Goal: Information Seeking & Learning: Learn about a topic

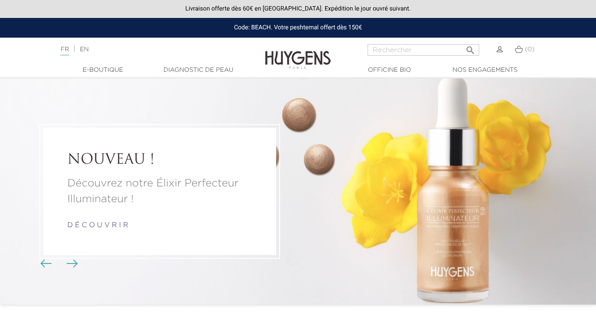
click at [446, 206] on li "NOUVEAU ! Découvrez notre Élixir Perfecteur Illuminateur ! d é c o u v r i r" at bounding box center [298, 191] width 596 height 226
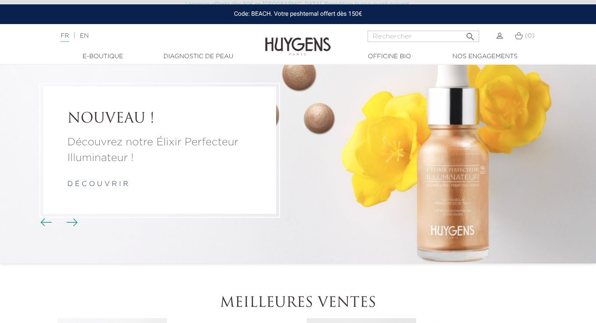
click at [114, 181] on link "d é c o u v r i r" at bounding box center [97, 184] width 61 height 7
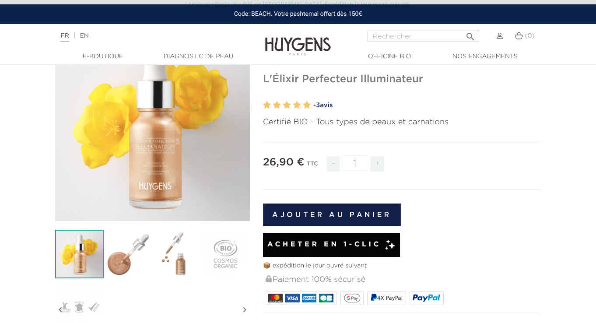
scroll to position [76, 0]
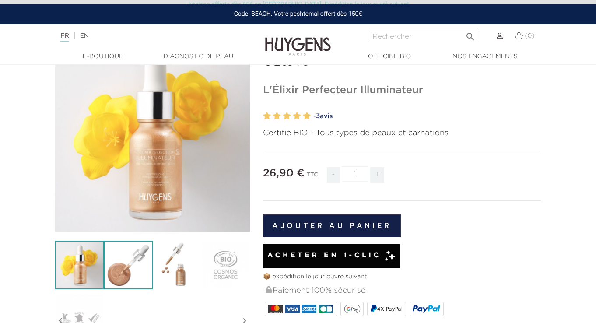
click at [114, 272] on img at bounding box center [128, 265] width 49 height 49
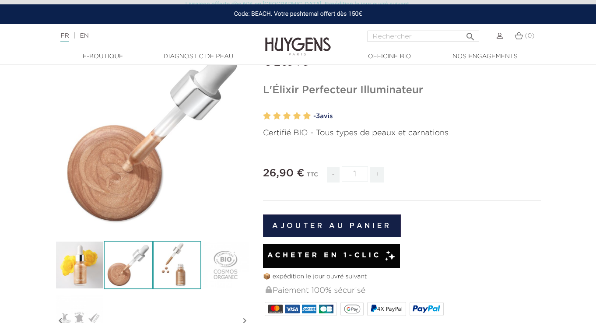
click at [169, 269] on img at bounding box center [177, 265] width 49 height 49
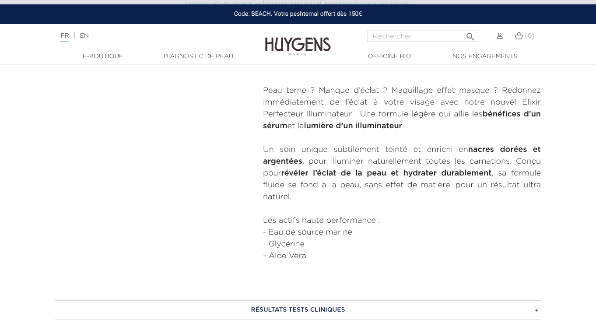
scroll to position [344, 0]
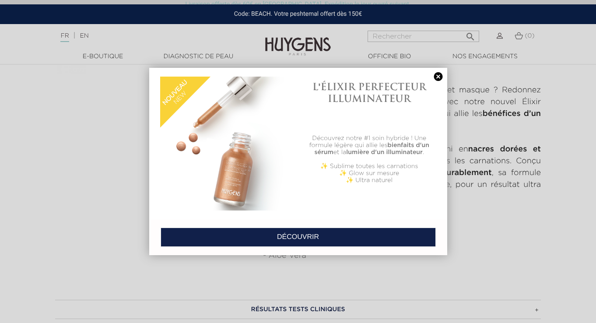
click at [439, 78] on link at bounding box center [438, 76] width 12 height 9
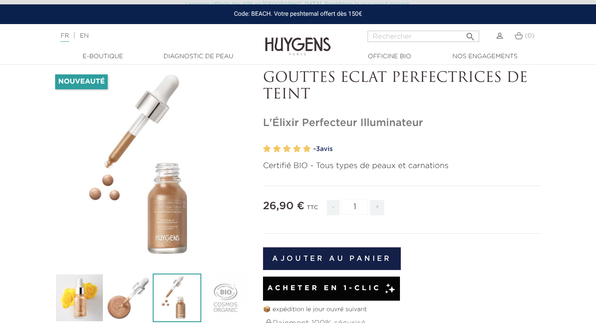
scroll to position [0, 0]
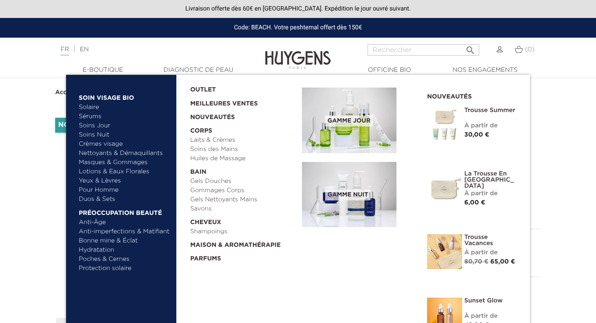
click at [92, 117] on link "Sérums" at bounding box center [124, 116] width 91 height 9
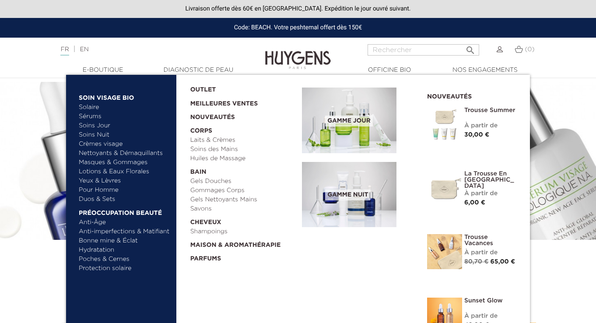
click at [101, 198] on link "Duos & Sets" at bounding box center [124, 199] width 91 height 9
